Goal: Task Accomplishment & Management: Use online tool/utility

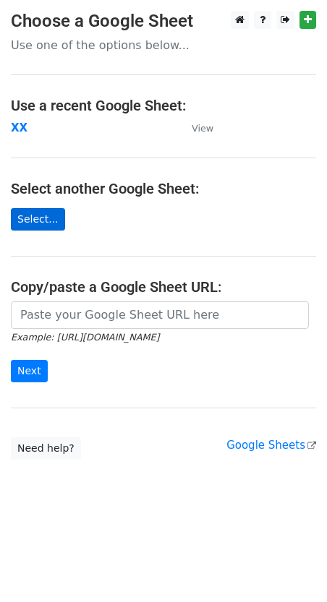
click at [39, 215] on link "Select..." at bounding box center [38, 219] width 54 height 22
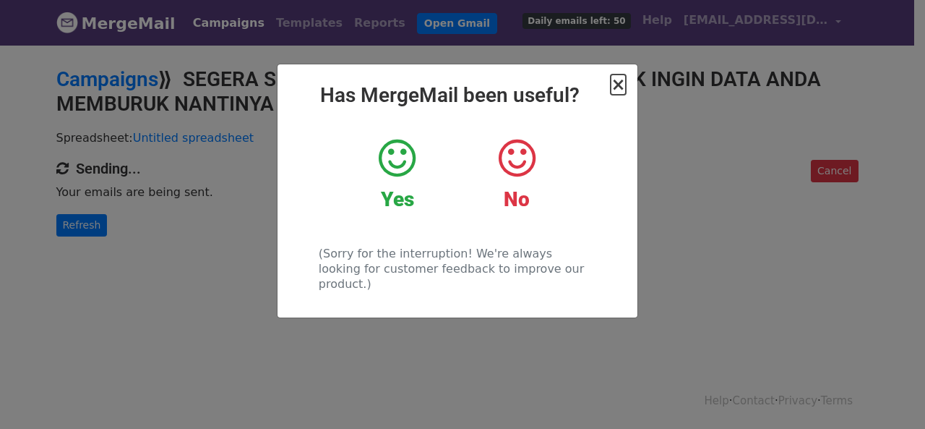
click at [616, 90] on span "×" at bounding box center [618, 84] width 14 height 20
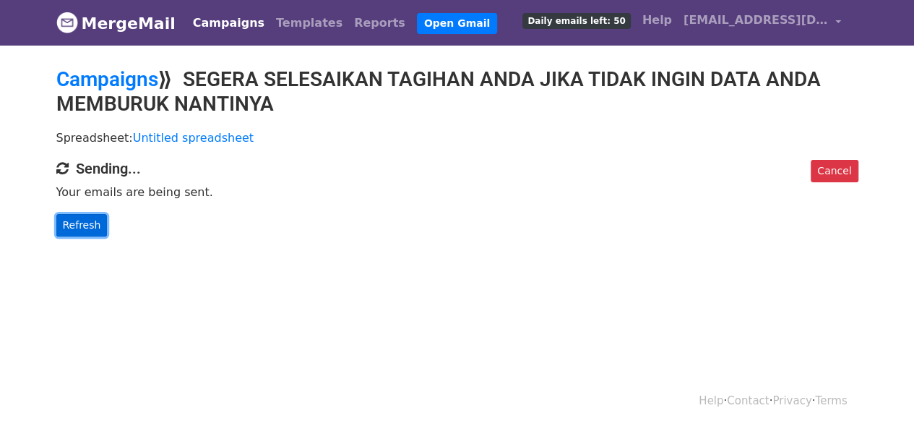
click at [68, 224] on link "Refresh" at bounding box center [81, 225] width 51 height 22
